Goal: Find specific page/section: Find specific page/section

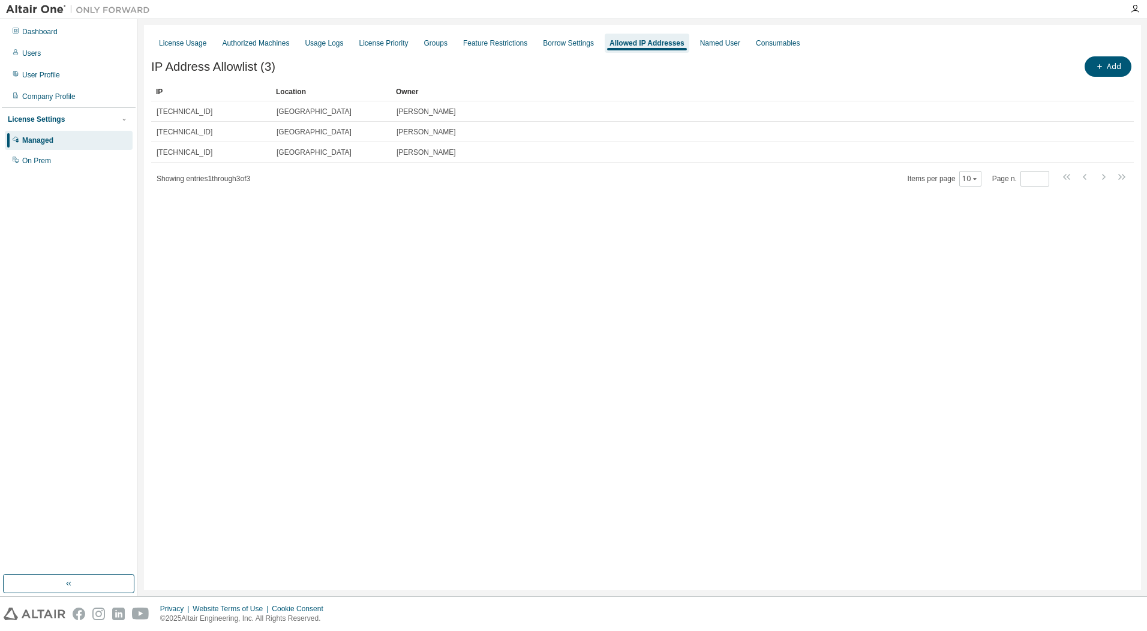
click at [498, 253] on div "License Usage Authorized Machines Usage Logs License Priority Groups Feature Re…" at bounding box center [642, 307] width 997 height 565
click at [385, 193] on div "License Usage Authorized Machines Usage Logs License Priority Groups Feature Re…" at bounding box center [642, 307] width 997 height 565
click at [46, 123] on div "License Settings" at bounding box center [36, 120] width 57 height 10
click at [55, 113] on div "License Settings Managed On Prem" at bounding box center [69, 118] width 134 height 23
click at [200, 45] on div "License Usage" at bounding box center [182, 43] width 47 height 10
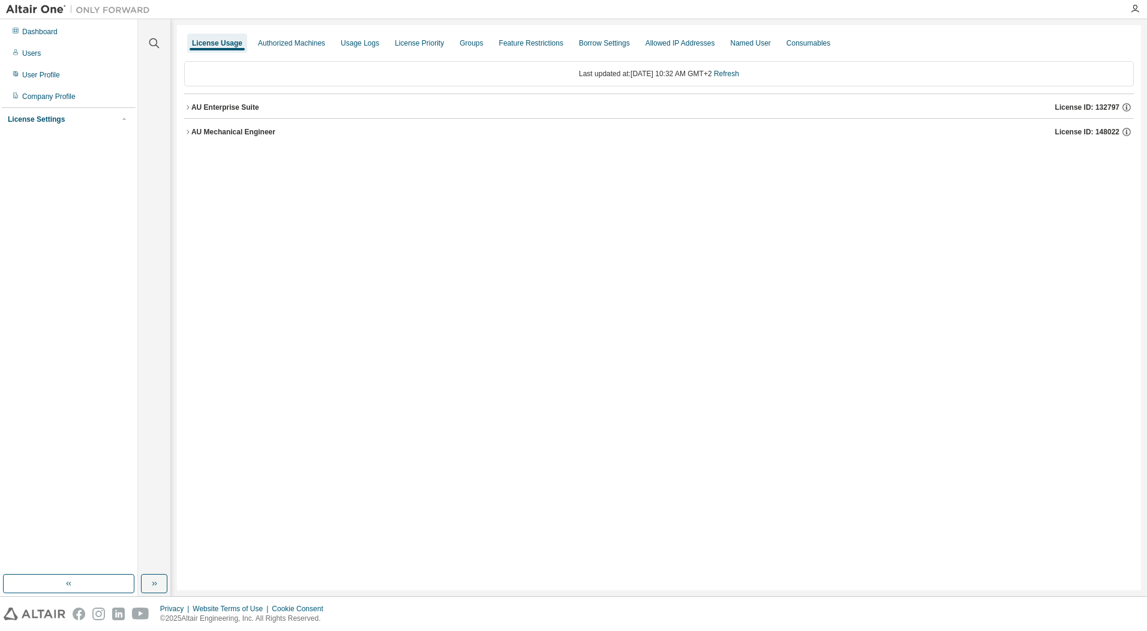
click at [216, 127] on div "AU Mechanical Engineer" at bounding box center [233, 132] width 84 height 10
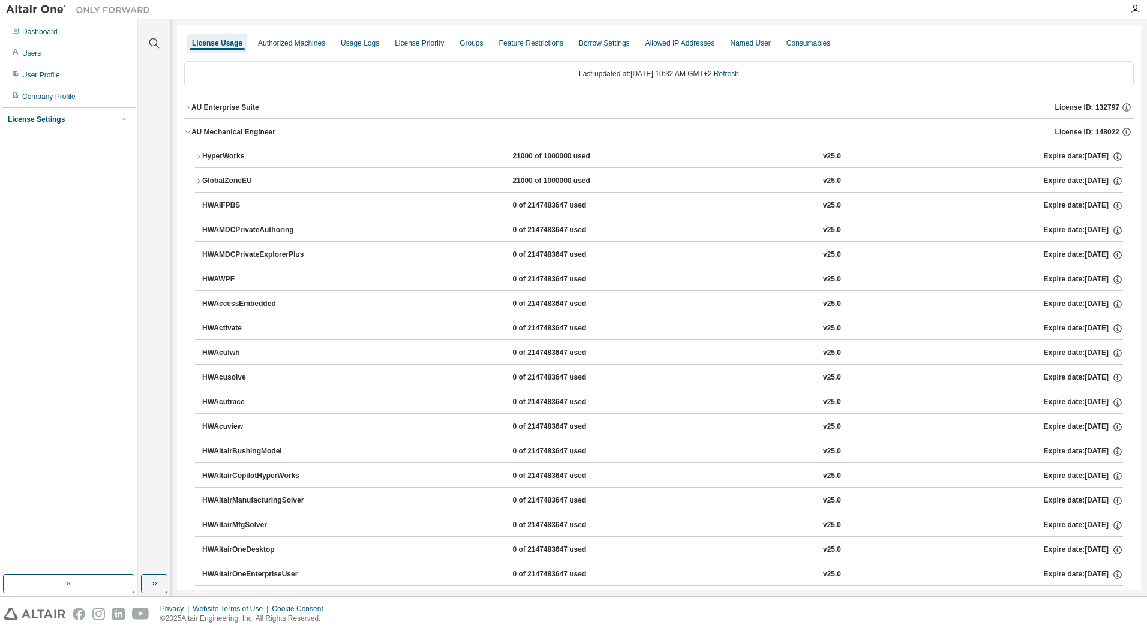
click at [186, 132] on icon "button" at bounding box center [187, 131] width 7 height 7
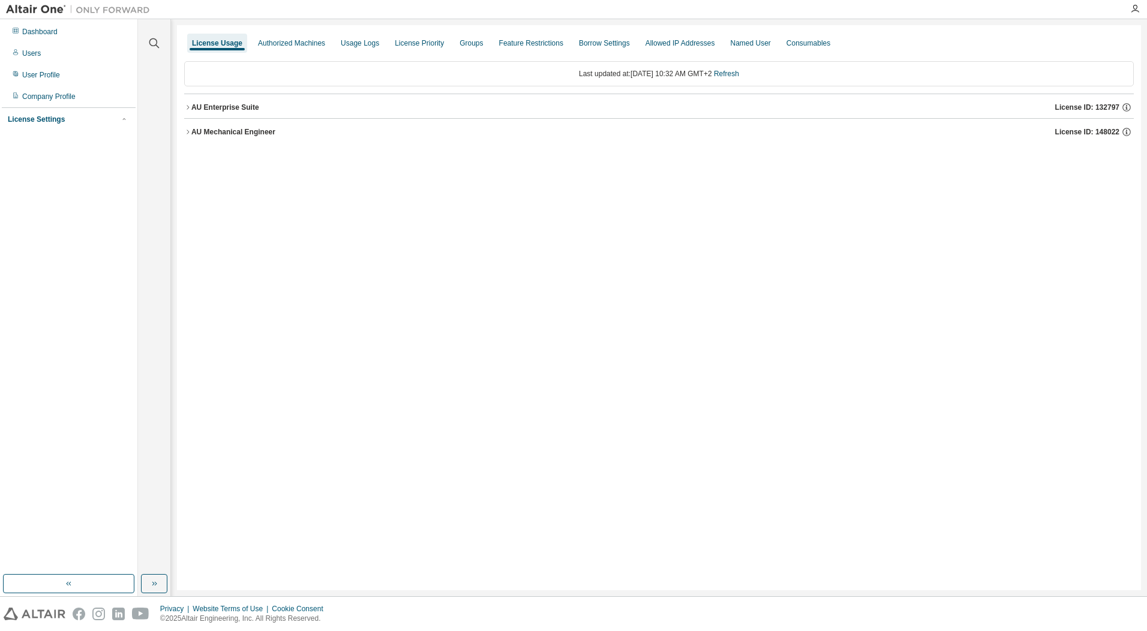
click at [428, 239] on div "License Usage Authorized Machines Usage Logs License Priority Groups Feature Re…" at bounding box center [659, 307] width 964 height 565
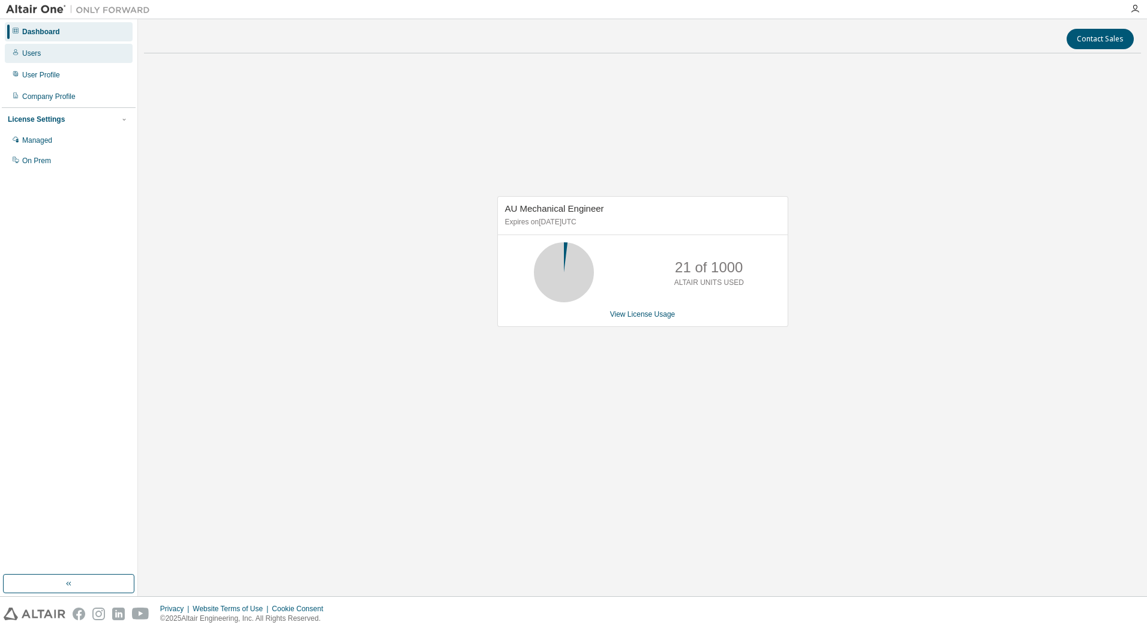
click at [37, 54] on div "Users" at bounding box center [31, 54] width 19 height 10
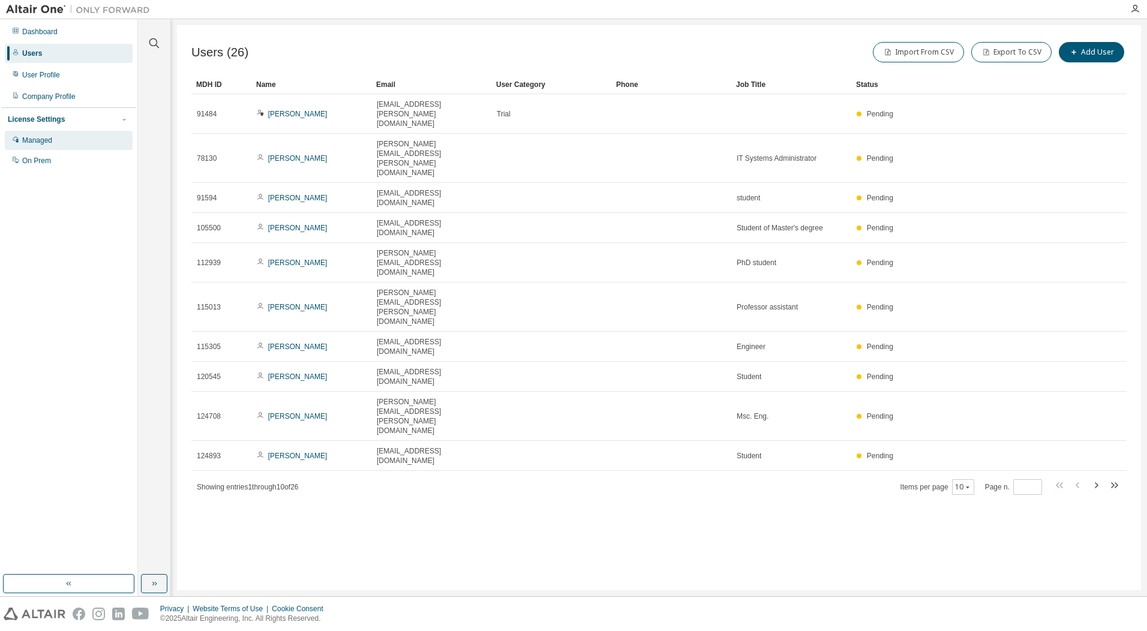
click at [48, 144] on div "Managed" at bounding box center [37, 141] width 30 height 10
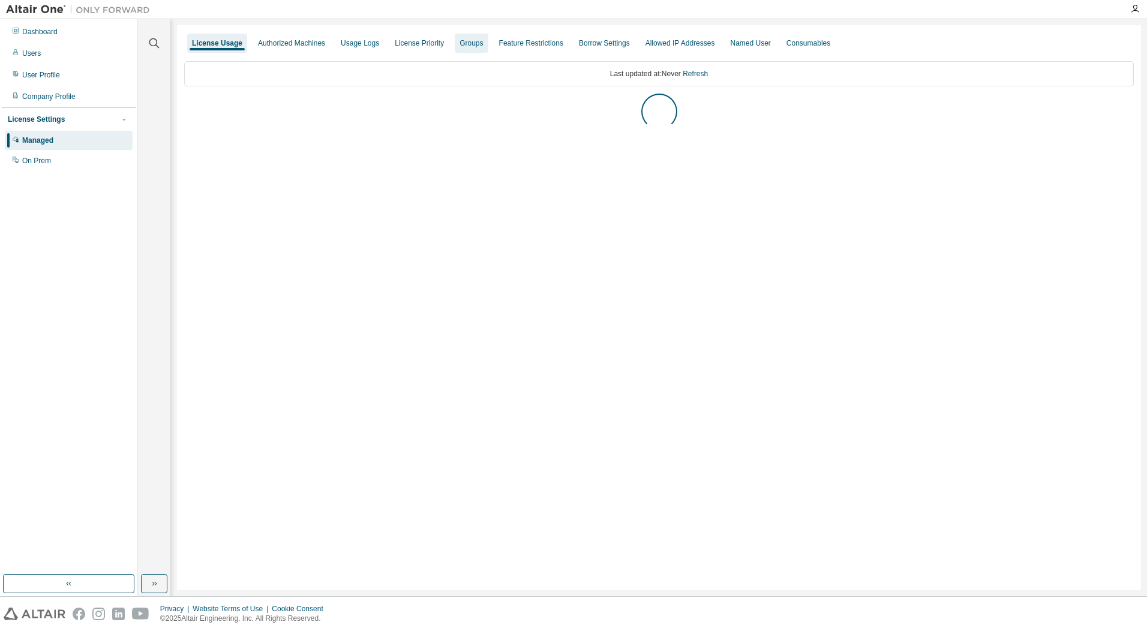
click at [472, 44] on div "Groups" at bounding box center [471, 43] width 23 height 10
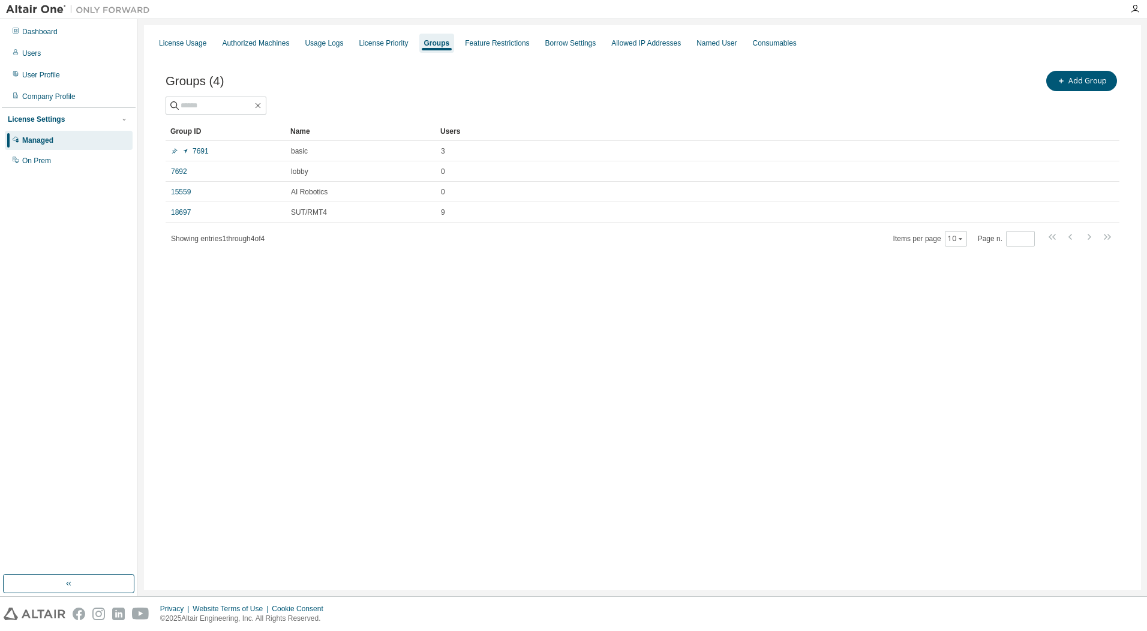
click at [581, 362] on div "License Usage Authorized Machines Usage Logs License Priority Groups Feature Re…" at bounding box center [642, 307] width 997 height 565
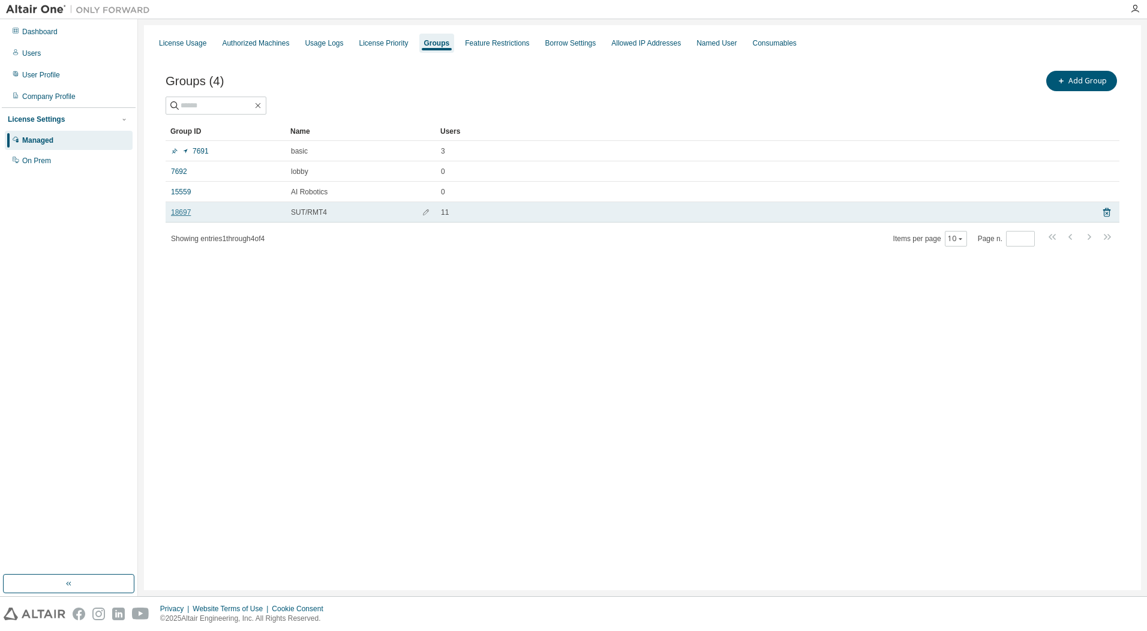
click at [182, 208] on link "18697" at bounding box center [181, 213] width 20 height 10
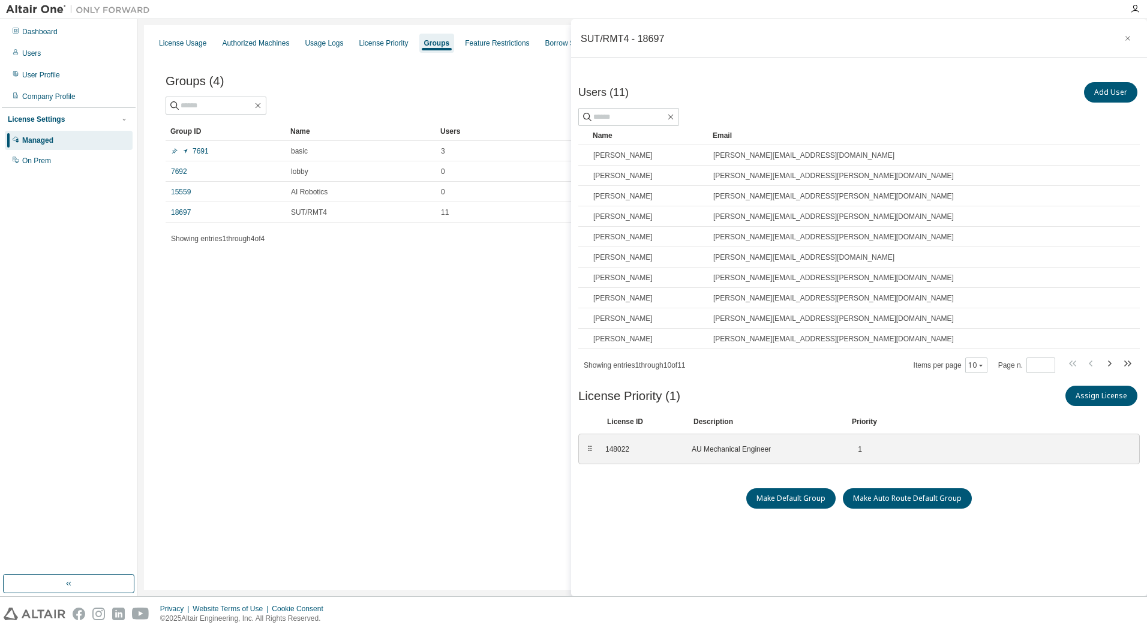
click at [443, 383] on div "License Usage Authorized Machines Usage Logs License Priority Groups Feature Re…" at bounding box center [642, 307] width 997 height 565
drag, startPoint x: 1128, startPoint y: 39, endPoint x: 966, endPoint y: 148, distance: 195.3
click at [1128, 38] on icon "button" at bounding box center [1128, 39] width 8 height 10
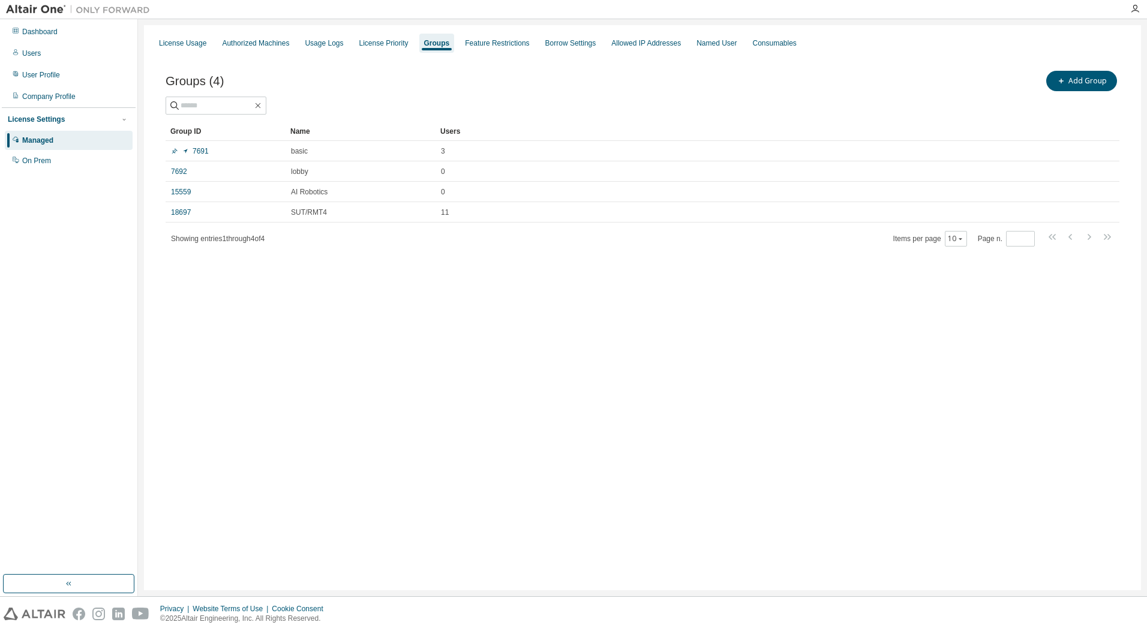
click at [474, 388] on div "License Usage Authorized Machines Usage Logs License Priority Groups Feature Re…" at bounding box center [642, 307] width 997 height 565
